Goal: Navigation & Orientation: Find specific page/section

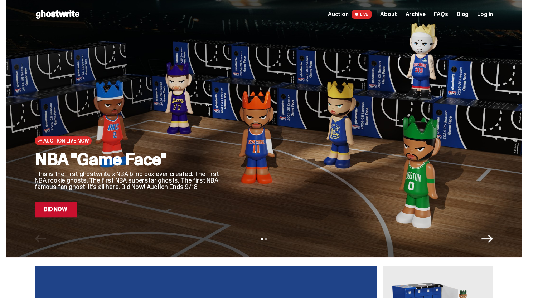
click at [396, 15] on span "About" at bounding box center [388, 14] width 16 height 6
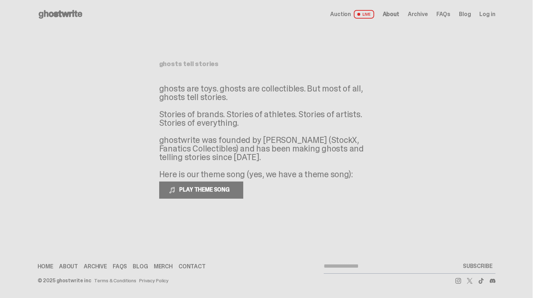
click at [395, 15] on span "About" at bounding box center [391, 14] width 16 height 6
click at [394, 15] on span "About" at bounding box center [391, 14] width 16 height 6
click at [420, 14] on span "Archive" at bounding box center [418, 14] width 20 height 6
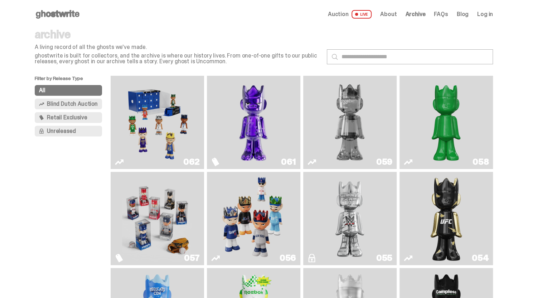
click at [345, 13] on span "Auction" at bounding box center [338, 14] width 21 height 6
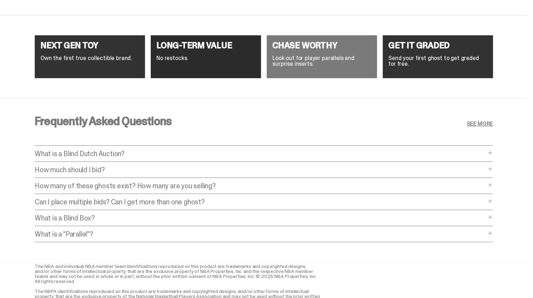
scroll to position [2762, 0]
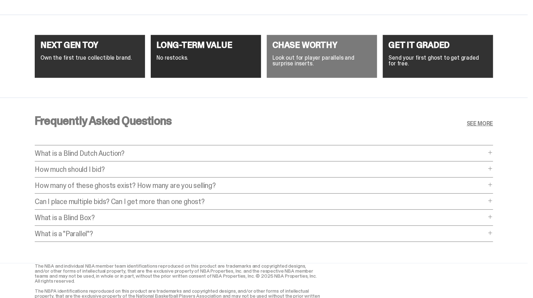
click at [493, 152] on span at bounding box center [490, 153] width 6 height 6
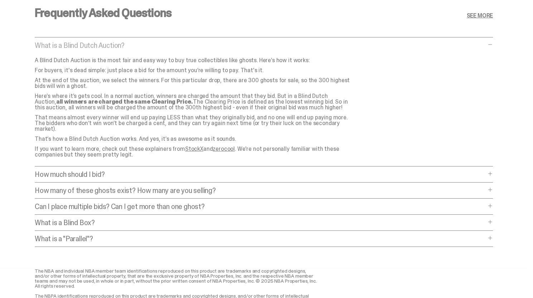
scroll to position [2871, 0]
click at [490, 171] on span at bounding box center [490, 174] width 6 height 6
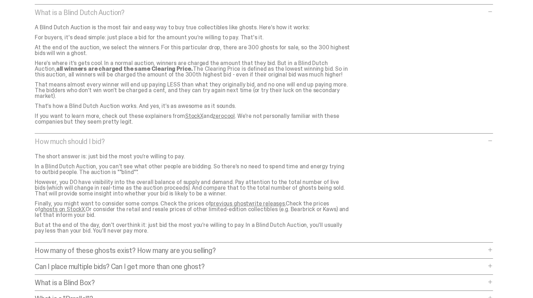
scroll to position [2933, 0]
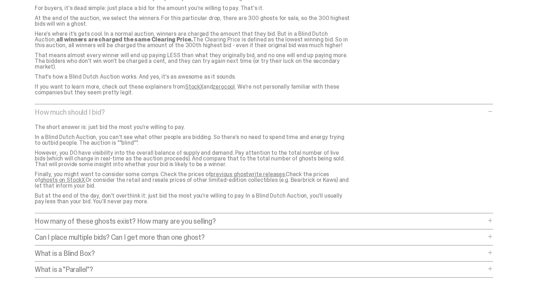
click at [86, 176] on link "ghosts on StockX." at bounding box center [62, 180] width 45 height 8
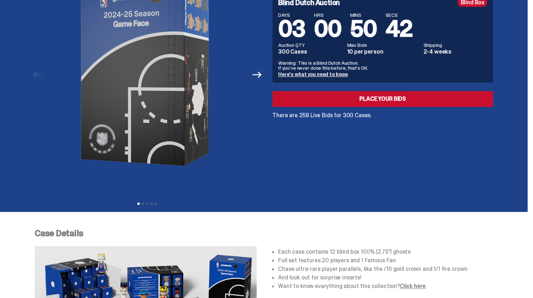
scroll to position [0, 0]
